Goal: Task Accomplishment & Management: Manage account settings

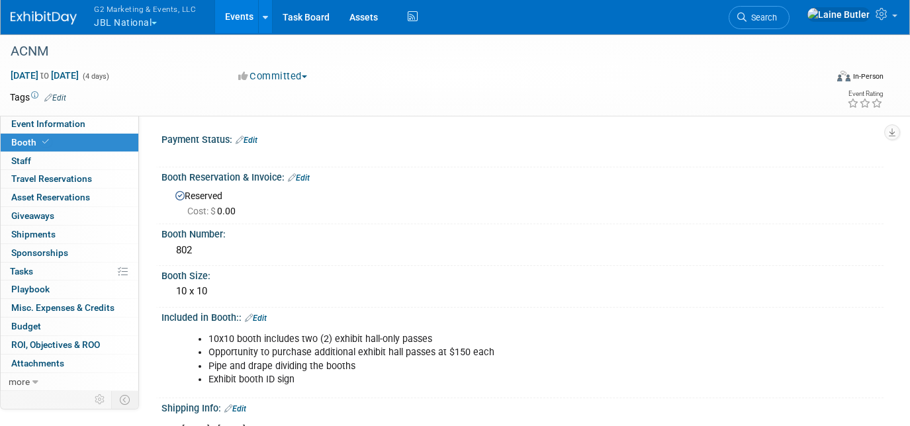
click at [150, 25] on button "G2 Marketing & Events, LLC JBL National" at bounding box center [153, 17] width 120 height 34
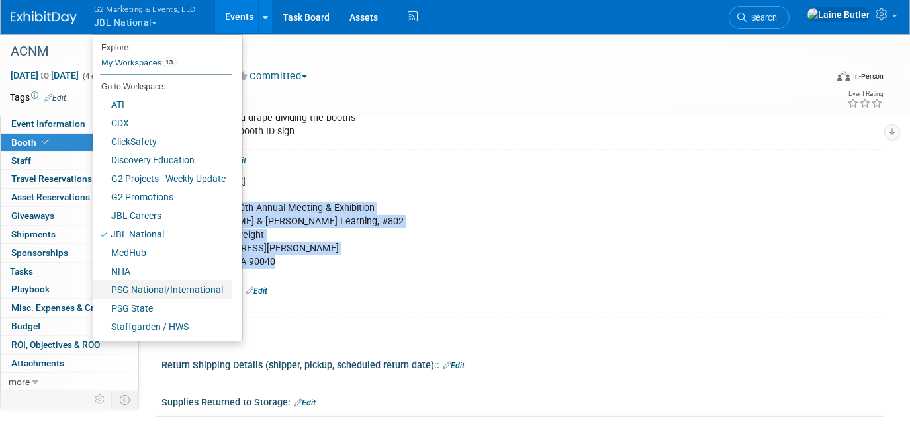
click at [174, 292] on link "PSG National/International" at bounding box center [162, 290] width 139 height 19
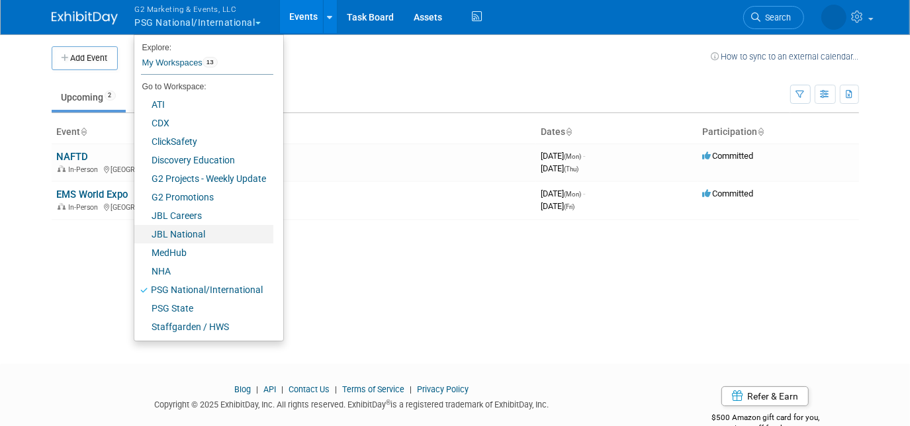
click at [217, 225] on link "JBL National" at bounding box center [203, 234] width 139 height 19
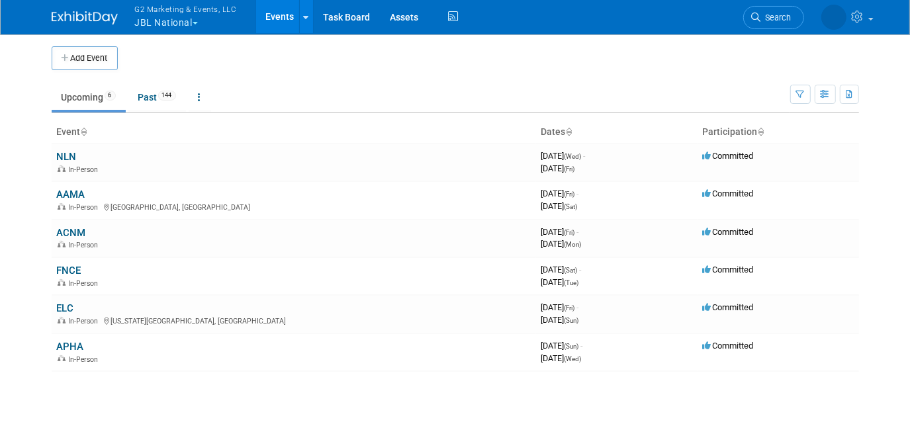
click at [75, 195] on link "AAMA" at bounding box center [71, 195] width 28 height 12
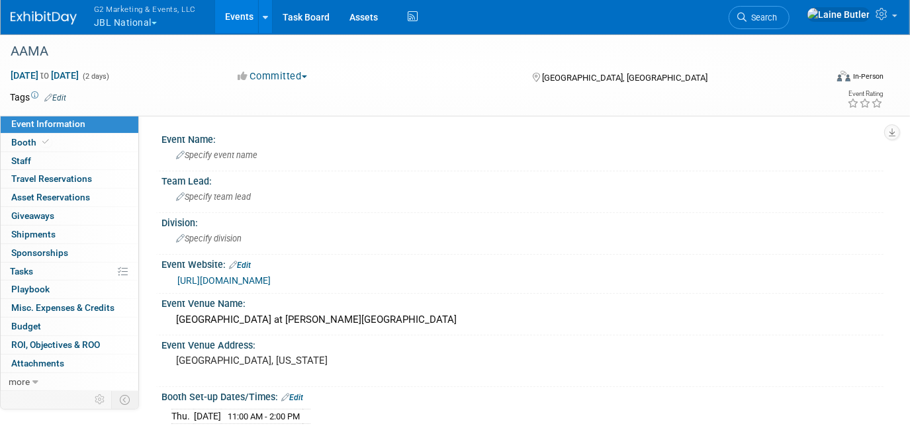
click at [24, 139] on span "Booth" at bounding box center [31, 142] width 40 height 11
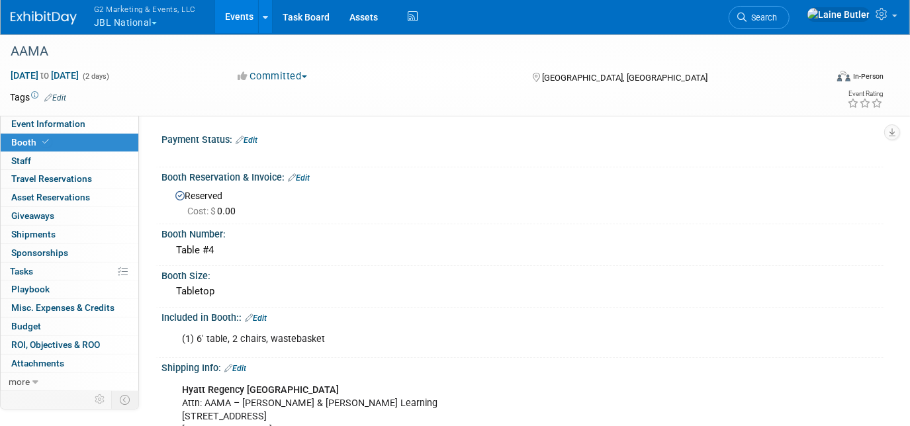
click at [17, 156] on span "Staff 0" at bounding box center [21, 161] width 20 height 11
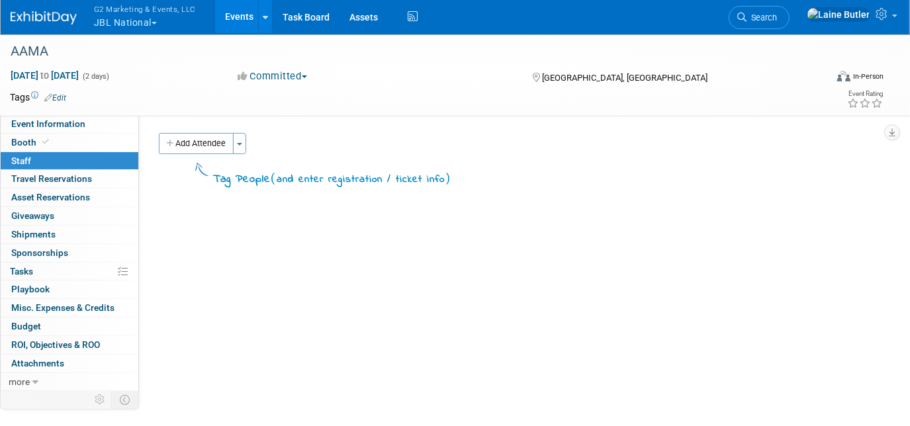
click at [54, 234] on link "0 Shipments 0" at bounding box center [70, 235] width 138 height 18
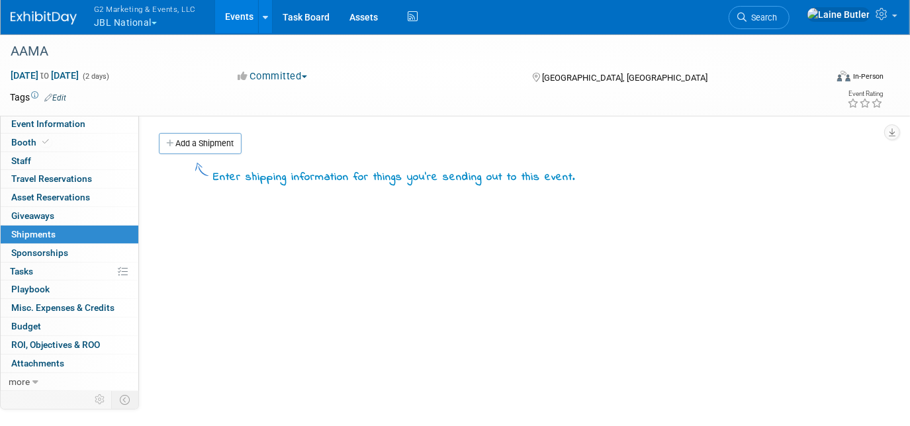
click at [173, 148] on link "Add a Shipment" at bounding box center [200, 143] width 83 height 21
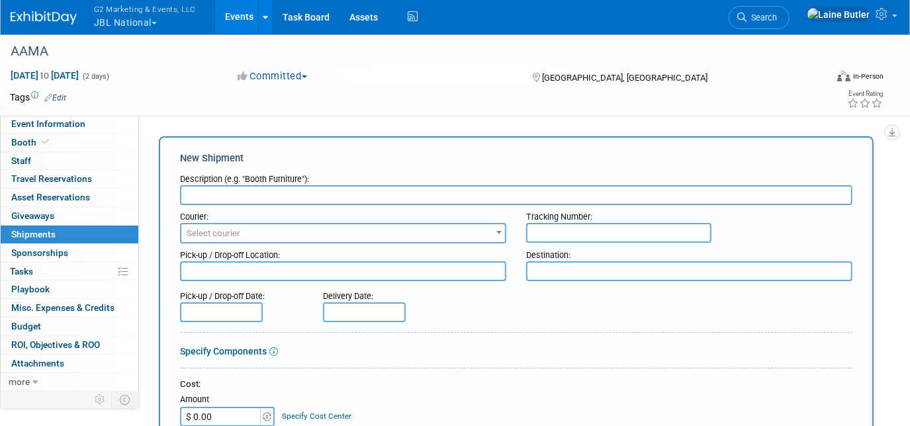
click at [241, 192] on input "text" at bounding box center [516, 195] width 672 height 20
click at [543, 231] on input "text" at bounding box center [618, 233] width 185 height 20
paste input "393158220490"
click at [553, 235] on input "393158220490" at bounding box center [618, 233] width 185 height 20
type input "393158220490"
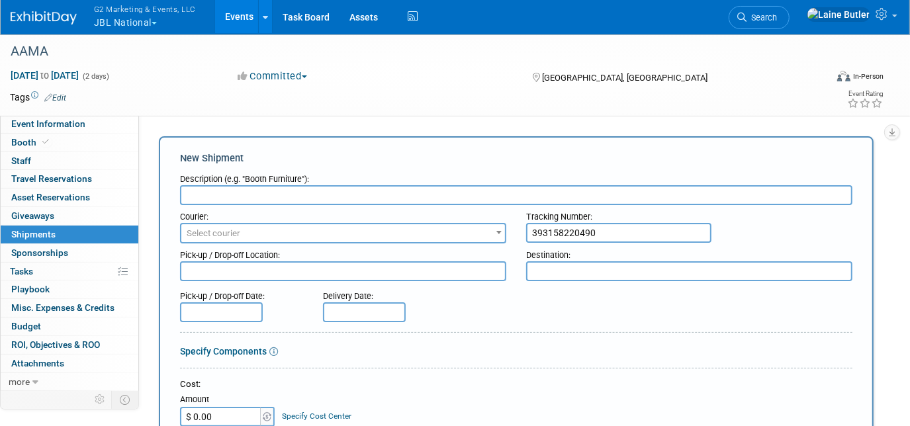
click at [367, 230] on span "Select courier" at bounding box center [343, 233] width 324 height 19
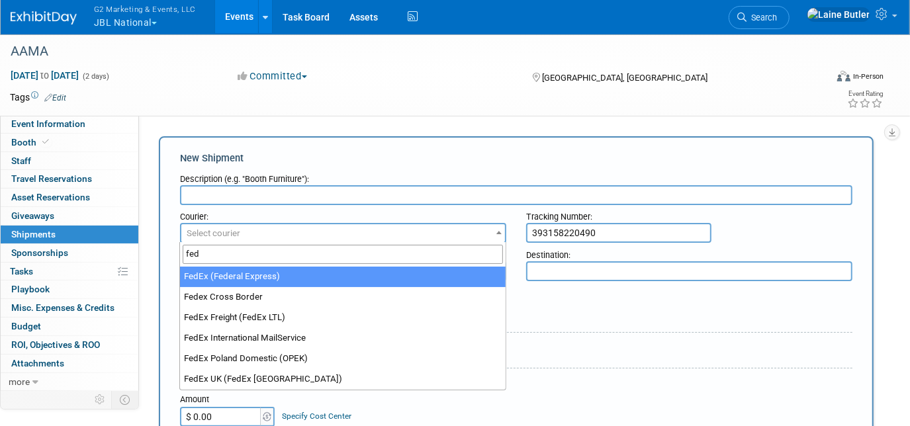
type input "fed"
select select "206"
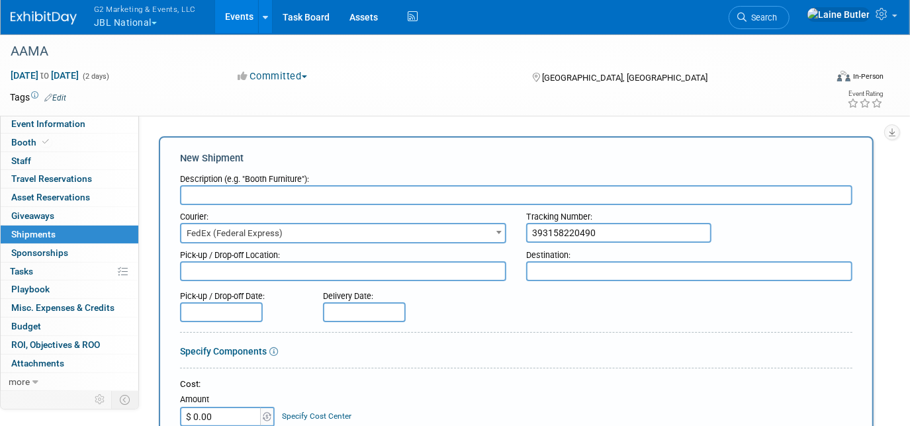
click at [294, 172] on div "Description (e.g. "Booth Furniture"):" at bounding box center [516, 176] width 672 height 18
click at [286, 193] on input "text" at bounding box center [516, 195] width 672 height 20
